Goal: Task Accomplishment & Management: Use online tool/utility

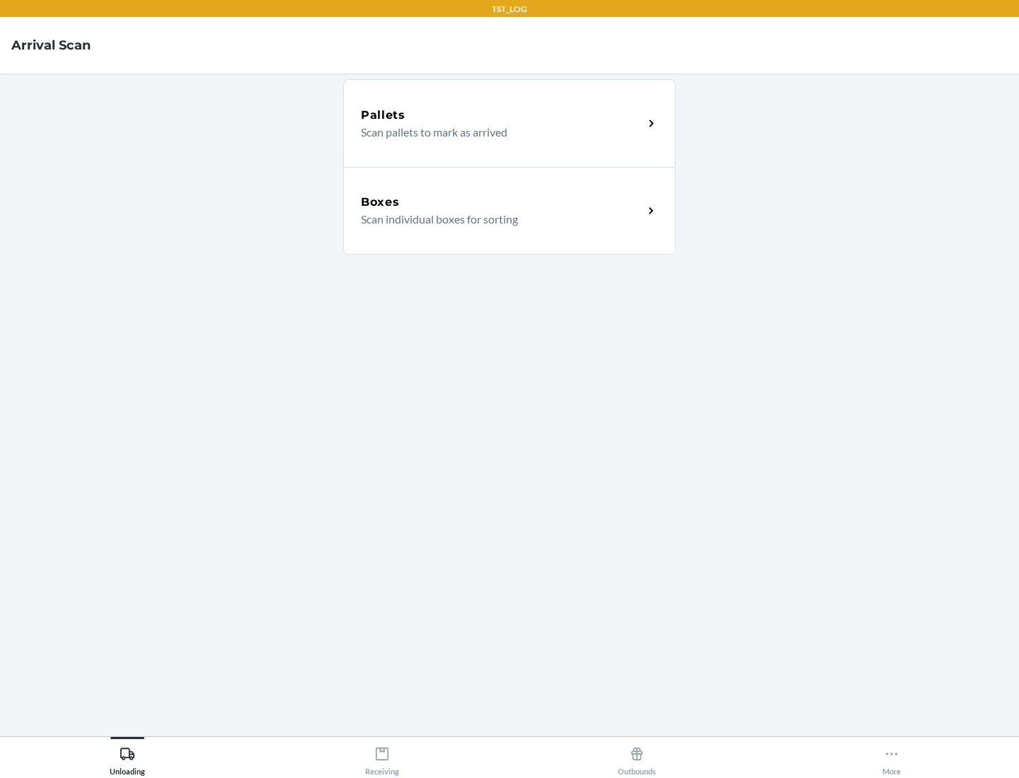
click at [502, 202] on div "Boxes" at bounding box center [502, 202] width 282 height 17
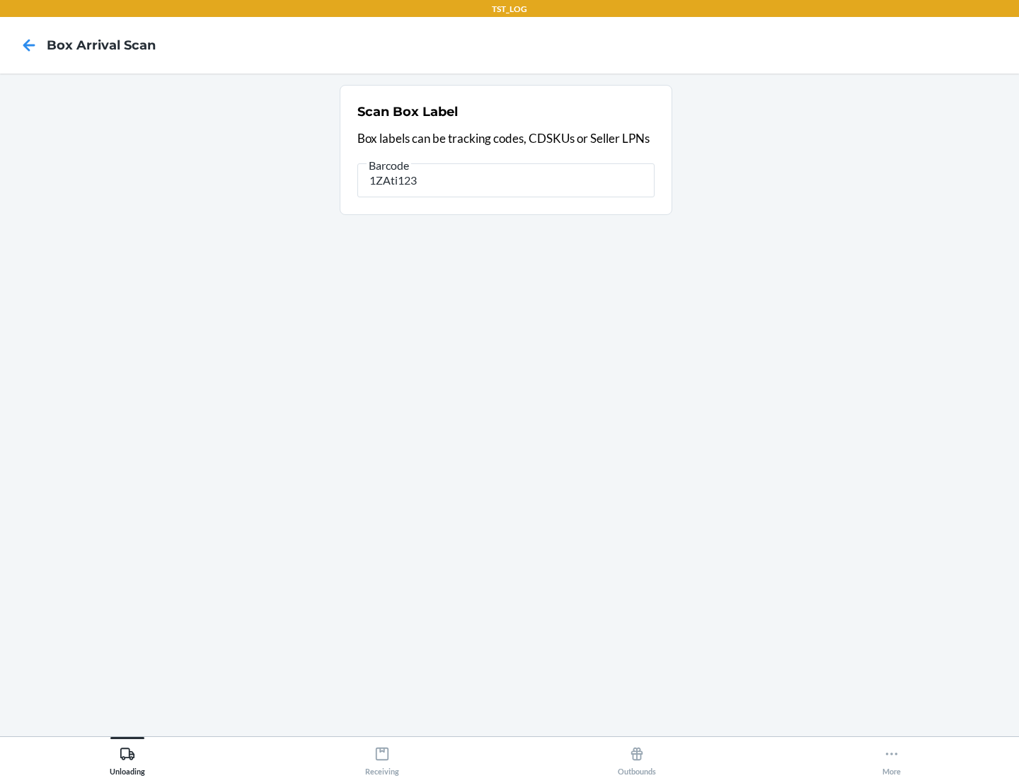
type input "1ZAti123"
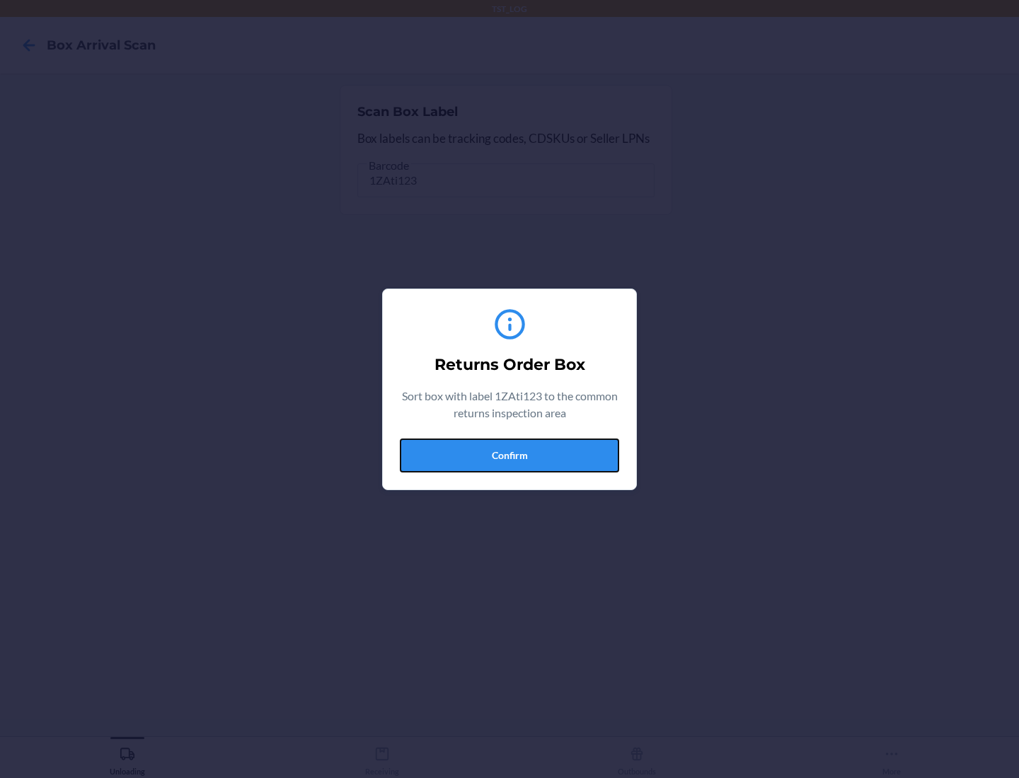
click at [509, 455] on button "Confirm" at bounding box center [509, 456] width 219 height 34
